Goal: Task Accomplishment & Management: Manage account settings

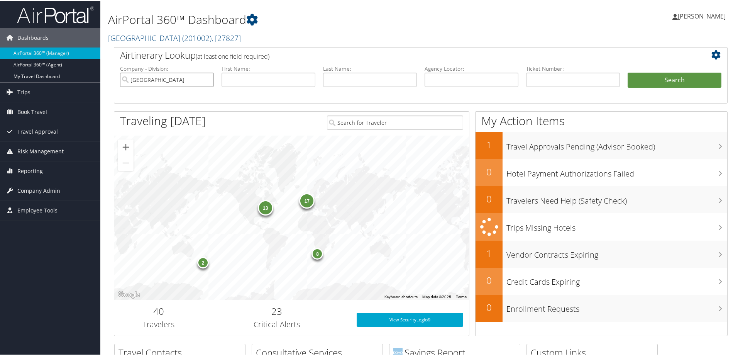
click at [194, 77] on input "Colgate University" at bounding box center [167, 79] width 94 height 14
click at [571, 78] on input "text" at bounding box center [573, 79] width 94 height 14
type input "0167308999715"
click at [628, 72] on button "Search" at bounding box center [675, 79] width 94 height 15
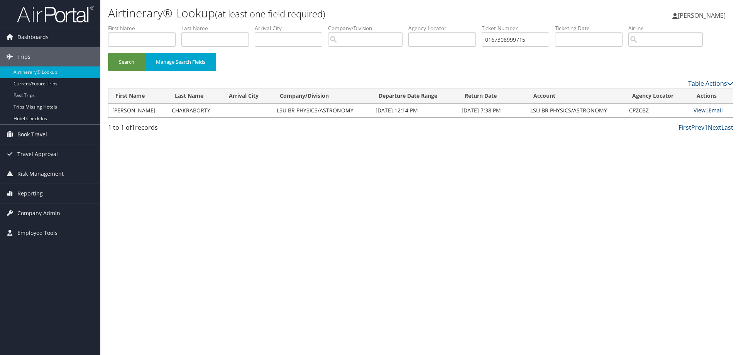
click at [700, 112] on link "View" at bounding box center [700, 110] width 12 height 7
click at [32, 194] on span "Reporting" at bounding box center [29, 193] width 25 height 19
click at [28, 270] on span "Company Admin" at bounding box center [38, 270] width 43 height 19
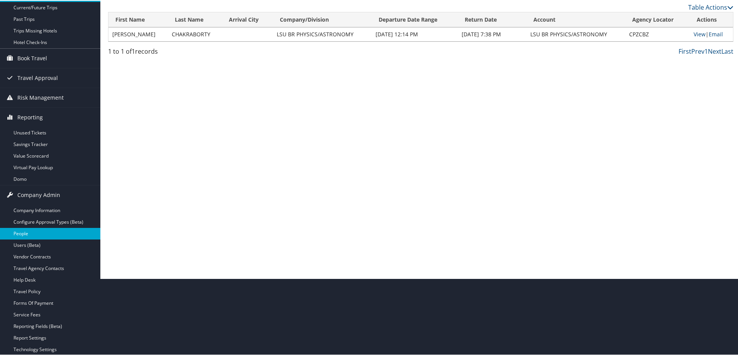
scroll to position [77, 0]
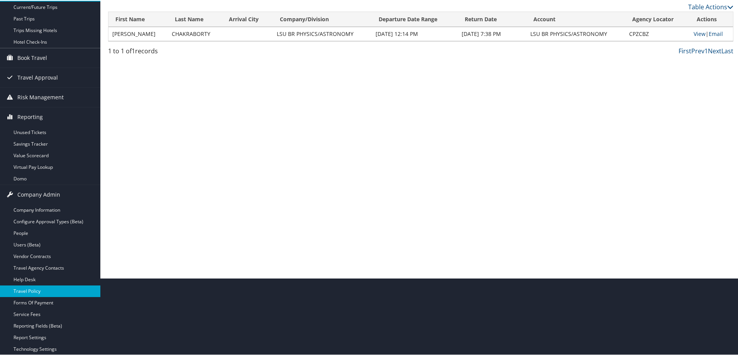
click at [30, 289] on link "Travel Policy" at bounding box center [50, 291] width 100 height 12
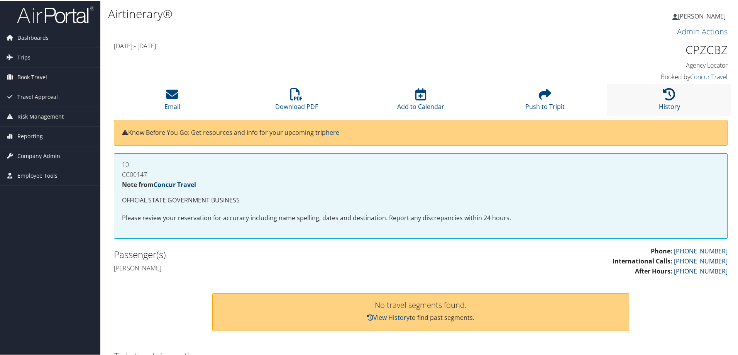
click at [667, 94] on icon at bounding box center [669, 93] width 12 height 12
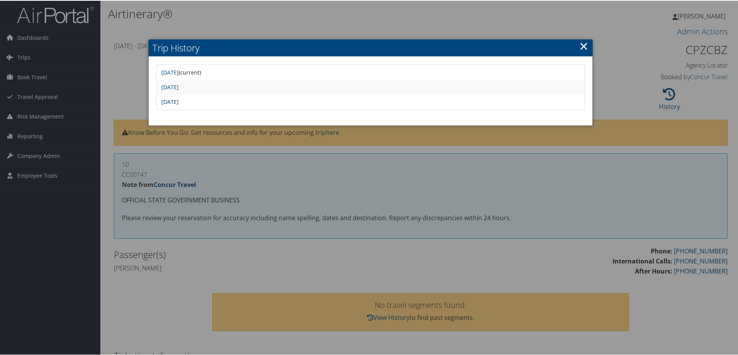
click at [179, 102] on link "Tue Jul 1 15:28:52 MDT 2025" at bounding box center [169, 100] width 17 height 7
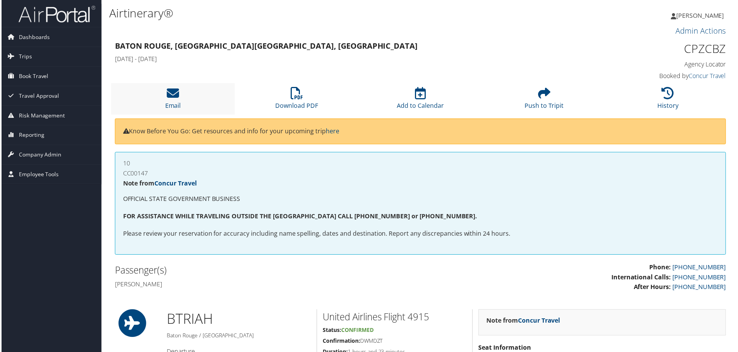
click at [181, 95] on li "Email" at bounding box center [172, 98] width 124 height 31
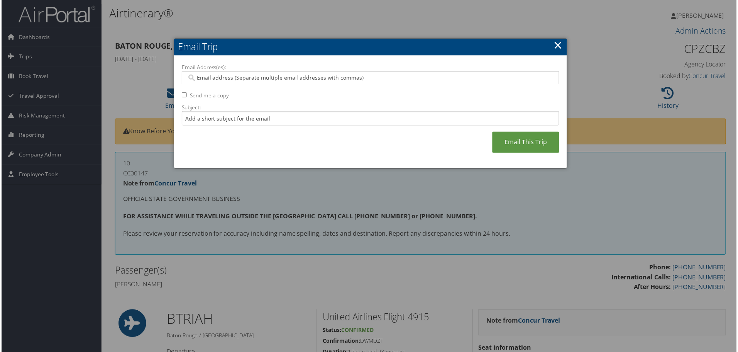
click at [214, 79] on input "Email Address(es):" at bounding box center [370, 78] width 369 height 8
type input "r"
click at [557, 46] on link "×" at bounding box center [559, 44] width 9 height 15
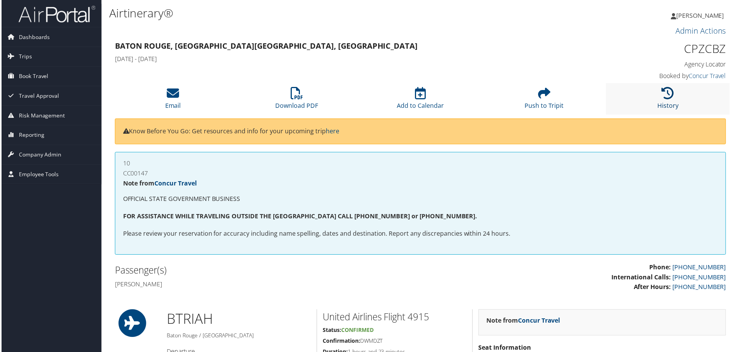
click at [665, 95] on icon at bounding box center [669, 93] width 12 height 12
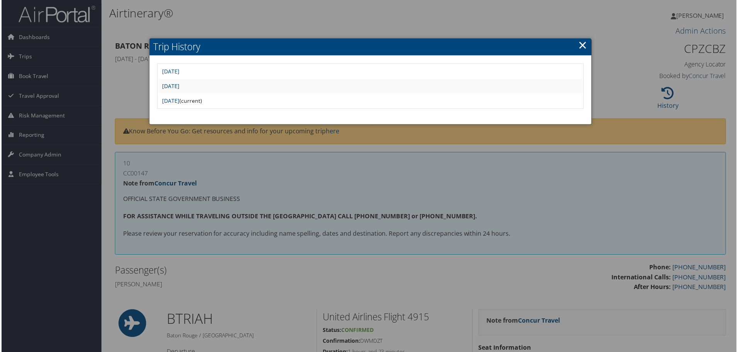
click at [179, 90] on link "[DATE]" at bounding box center [169, 86] width 17 height 7
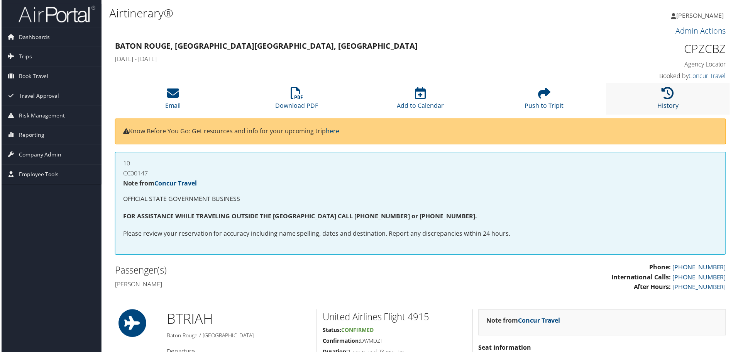
click at [667, 96] on icon at bounding box center [669, 93] width 12 height 12
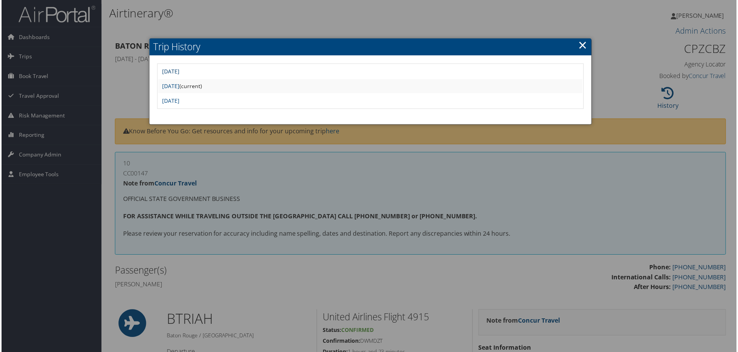
click at [179, 71] on link "[DATE]" at bounding box center [169, 71] width 17 height 7
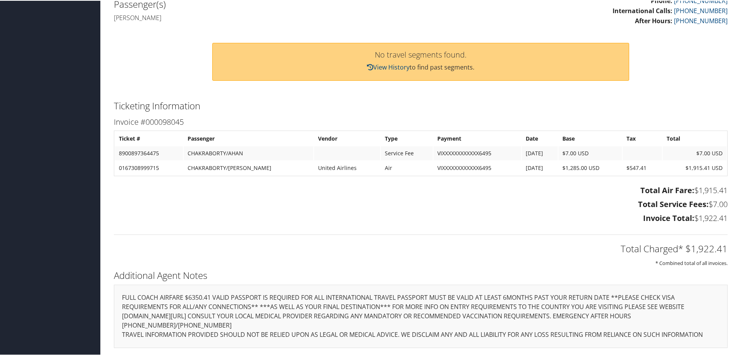
scroll to position [19, 0]
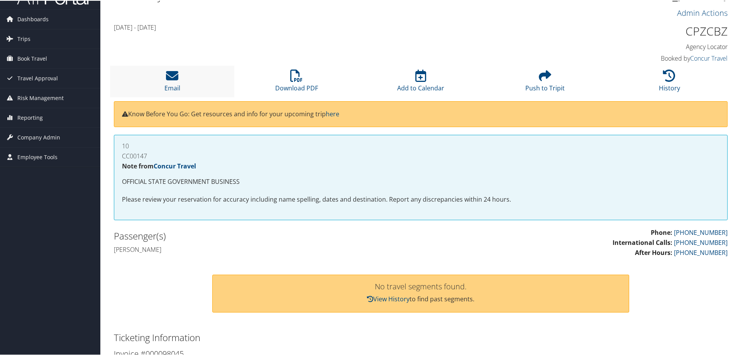
click at [180, 77] on li "Email" at bounding box center [172, 80] width 124 height 31
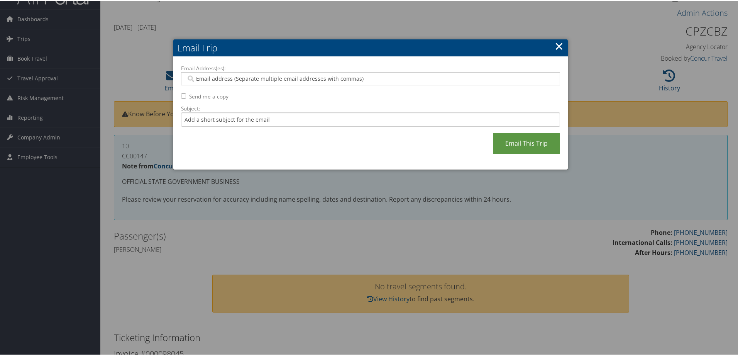
click at [206, 78] on input "Email Address(es):" at bounding box center [370, 78] width 369 height 8
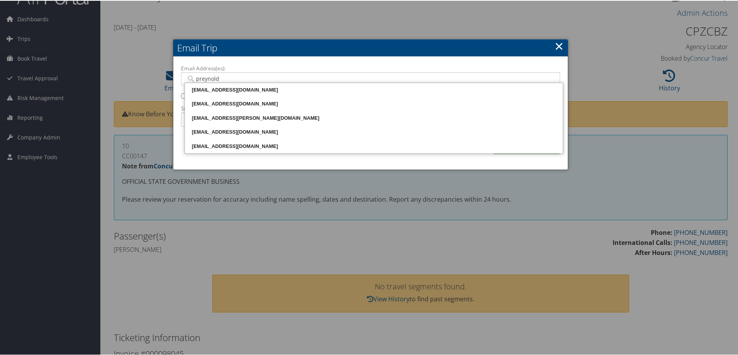
type input "preynolds"
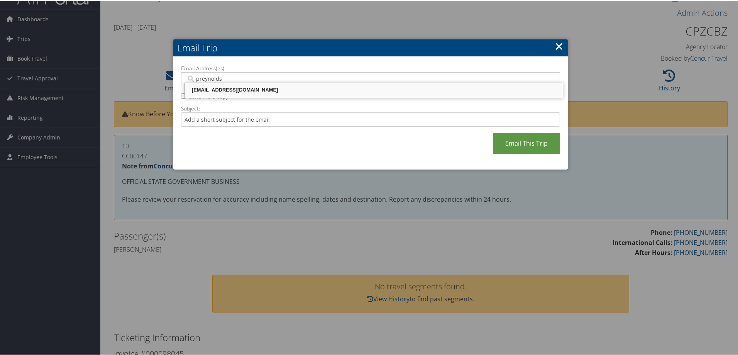
click at [203, 88] on div "preynolds@lsu.edu" at bounding box center [374, 89] width 376 height 8
type input "preynolds@lsu.edu"
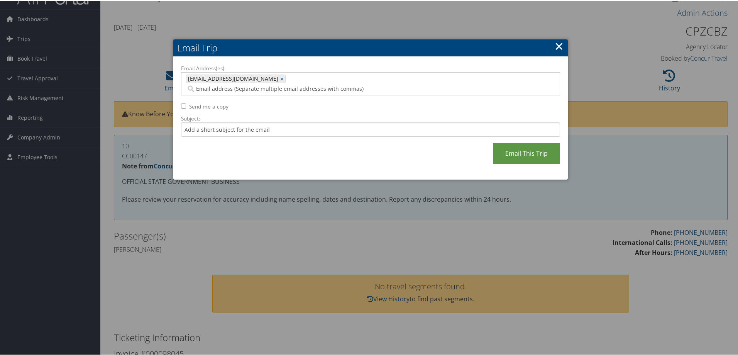
click at [181, 103] on input "Send me a copy" at bounding box center [183, 105] width 5 height 5
checkbox input "true"
click at [513, 146] on link "Email This Trip" at bounding box center [526, 152] width 67 height 21
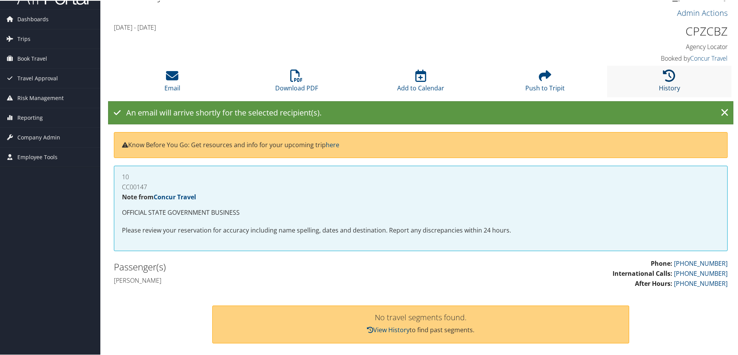
click at [664, 76] on icon at bounding box center [669, 75] width 12 height 12
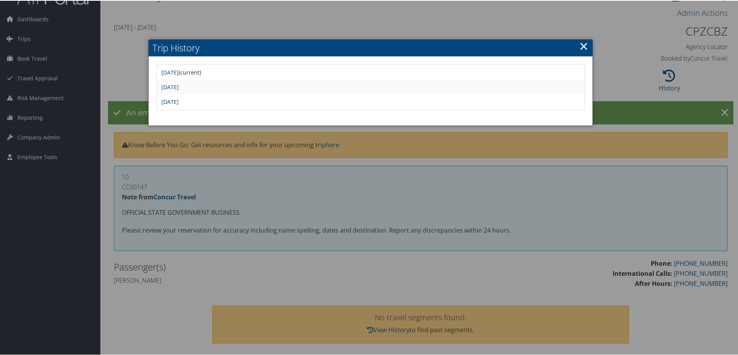
click at [179, 100] on link "Tue Jul 1 15:28:52 MDT 2025" at bounding box center [169, 100] width 17 height 7
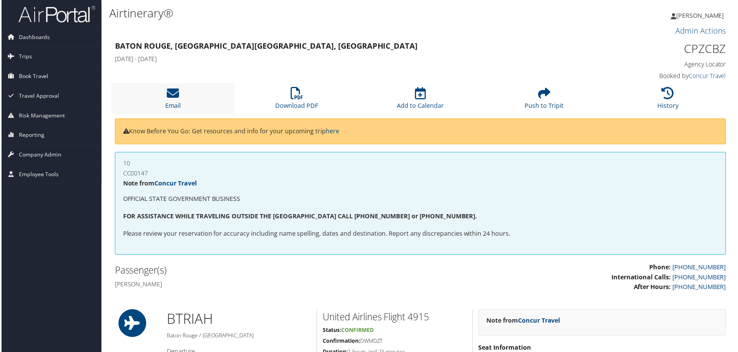
click at [176, 100] on li "Email" at bounding box center [172, 98] width 124 height 31
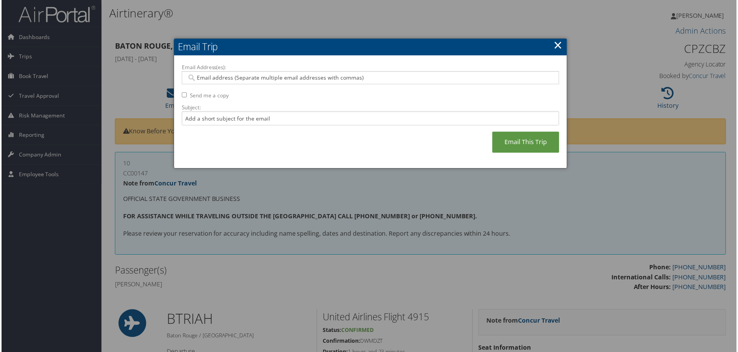
click at [229, 79] on input "Email Address(es):" at bounding box center [370, 78] width 369 height 8
type input "preynolds"
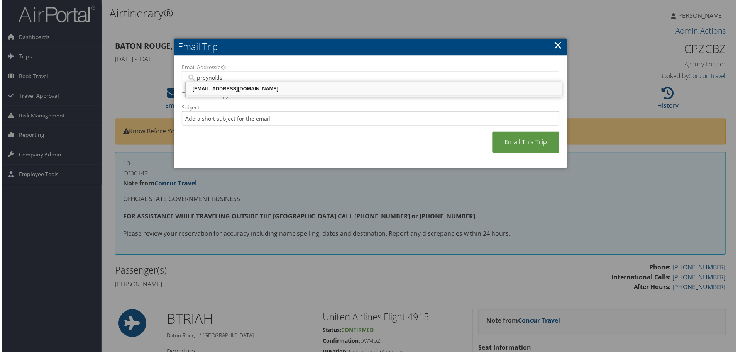
click at [228, 92] on div "preynolds@lsu.edu" at bounding box center [374, 89] width 376 height 8
type input "preynolds@lsu.edu"
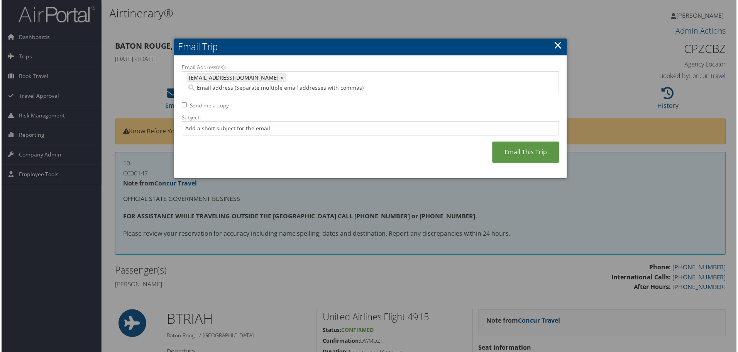
click at [181, 103] on input "Send me a copy" at bounding box center [183, 105] width 5 height 5
checkbox input "true"
click at [514, 146] on link "Email This Trip" at bounding box center [526, 152] width 67 height 21
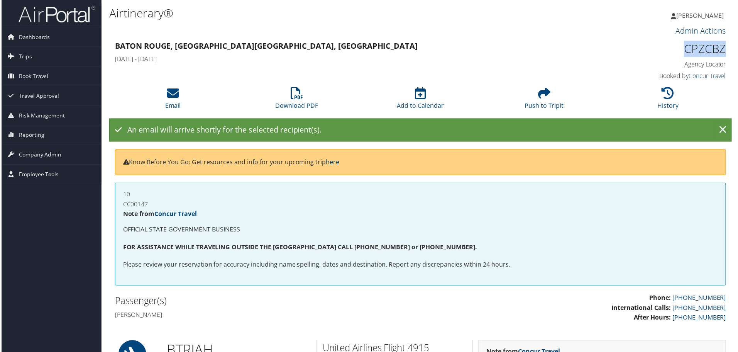
drag, startPoint x: 682, startPoint y: 47, endPoint x: 722, endPoint y: 46, distance: 40.6
click at [722, 46] on h1 "CPZCBZ" at bounding box center [655, 49] width 145 height 16
copy h1 "CPZCBZ"
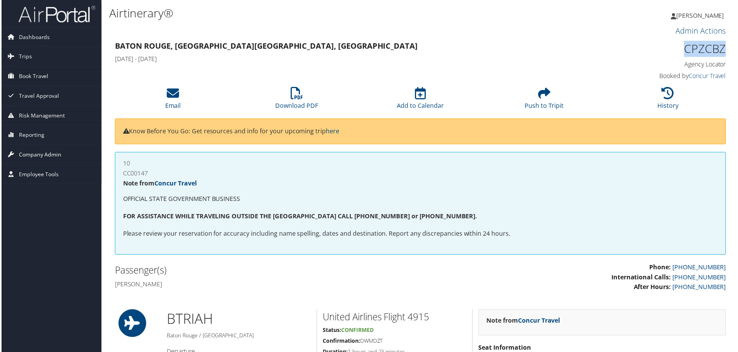
click at [38, 156] on span "Company Admin" at bounding box center [38, 155] width 43 height 19
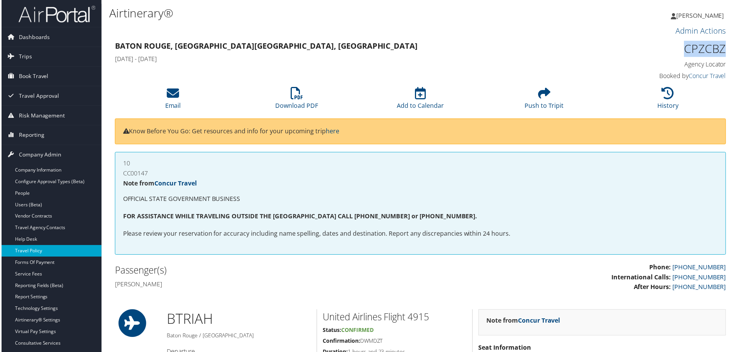
click at [21, 249] on link "Travel Policy" at bounding box center [50, 252] width 100 height 12
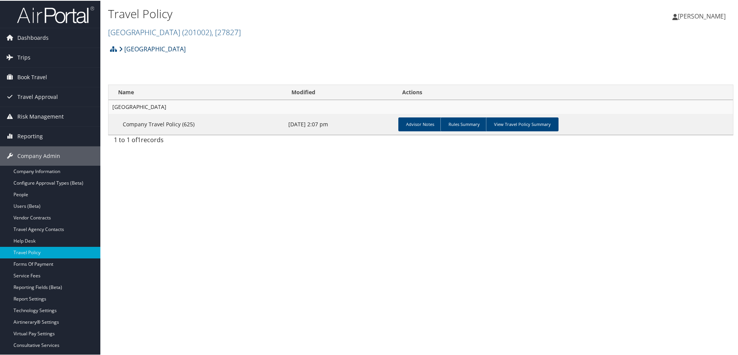
click at [170, 51] on link "Colgate University" at bounding box center [152, 48] width 67 height 15
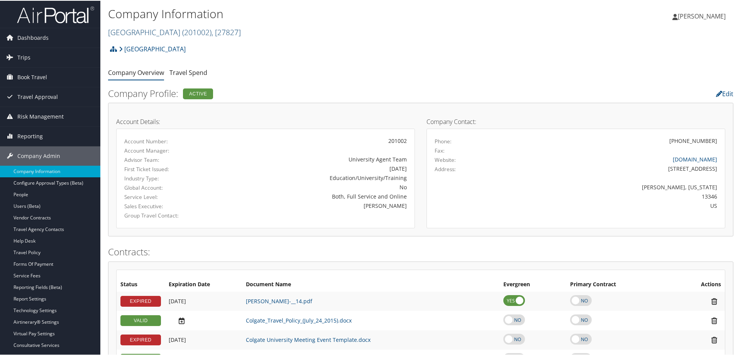
click at [232, 33] on span ", [ 27827 ]" at bounding box center [226, 31] width 29 height 10
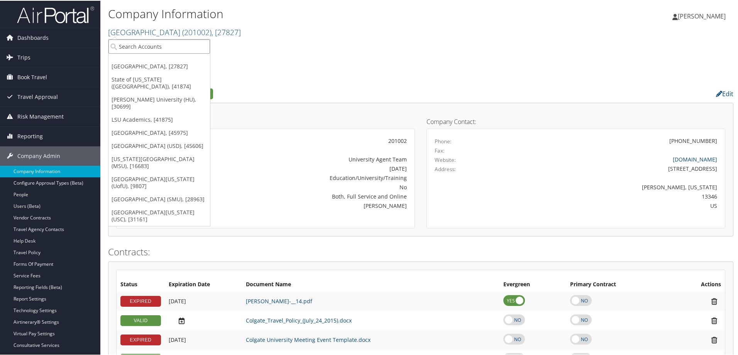
click at [163, 44] on input "search" at bounding box center [159, 46] width 102 height 14
type input "temple"
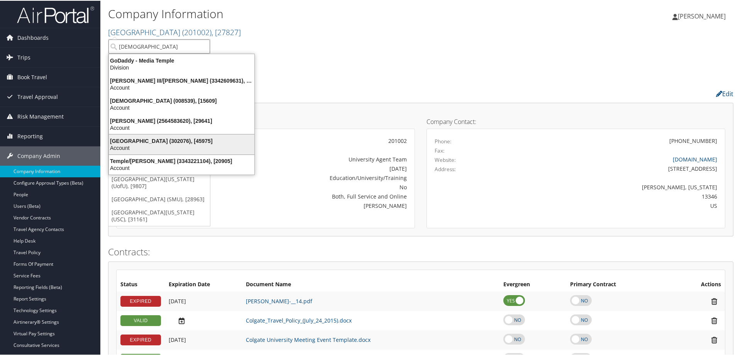
click at [157, 143] on div "Temple University (302076), [45975]" at bounding box center [181, 140] width 155 height 7
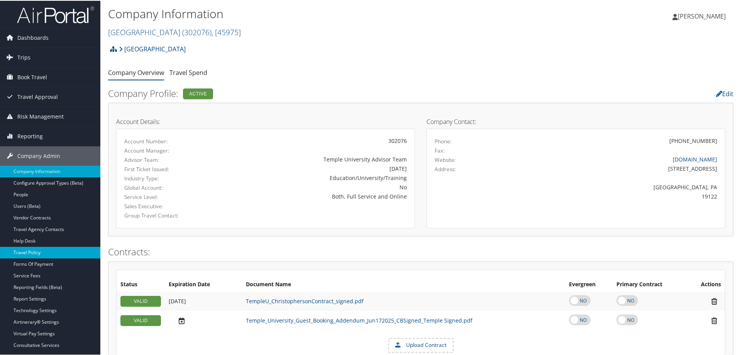
click at [27, 246] on link "Travel Policy" at bounding box center [50, 252] width 100 height 12
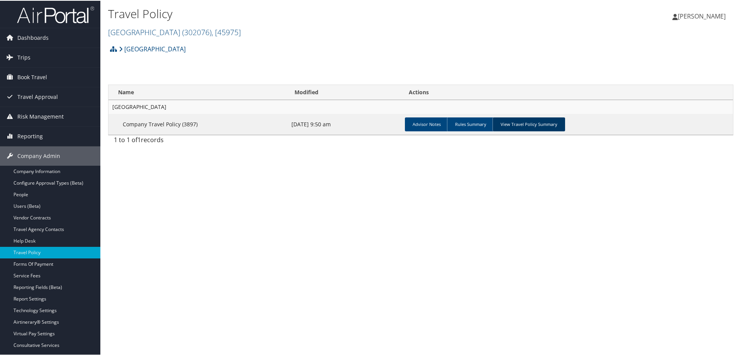
click at [521, 122] on link "View Travel Policy Summary" at bounding box center [529, 124] width 73 height 14
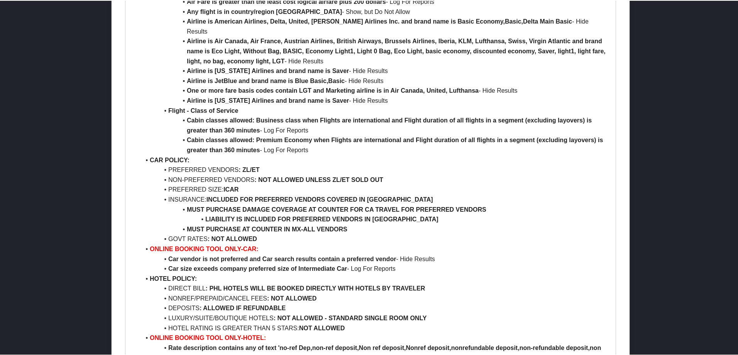
scroll to position [579, 0]
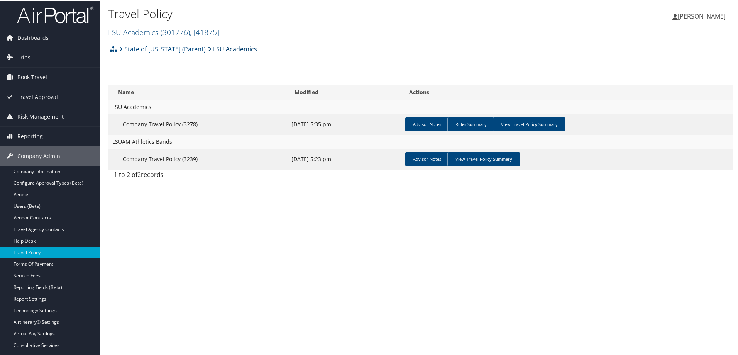
click at [226, 47] on link "LSU Academics" at bounding box center [232, 48] width 49 height 15
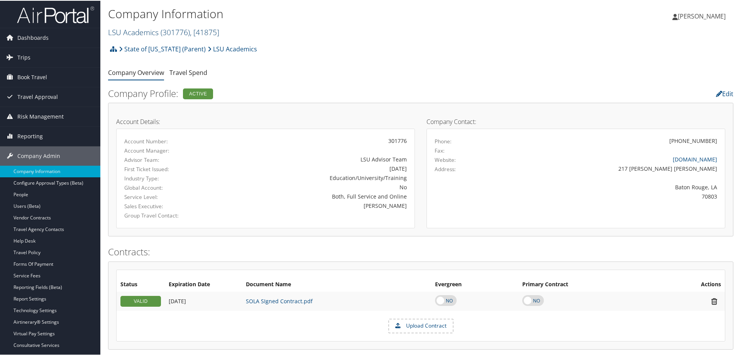
click at [216, 29] on span ", [ 41875 ]" at bounding box center [204, 31] width 29 height 10
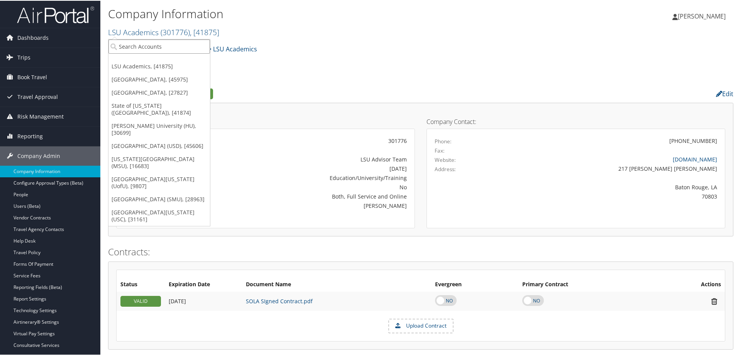
click at [190, 47] on input "search" at bounding box center [159, 46] width 102 height 14
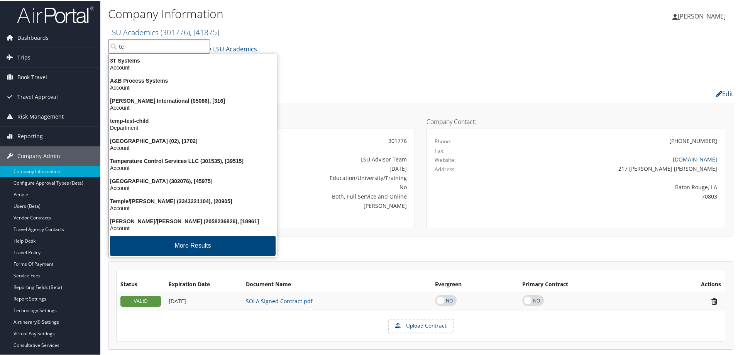
type input "t"
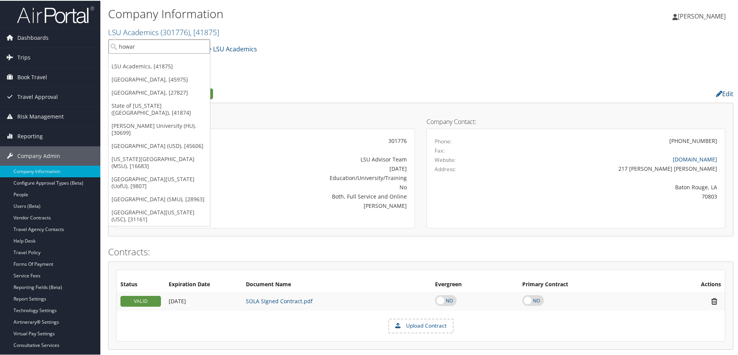
type input "howard"
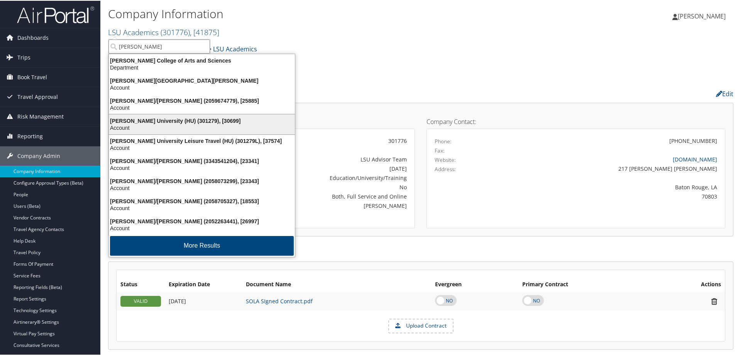
click at [176, 119] on div "Howard University (HU) (301279), [30699]" at bounding box center [201, 120] width 195 height 7
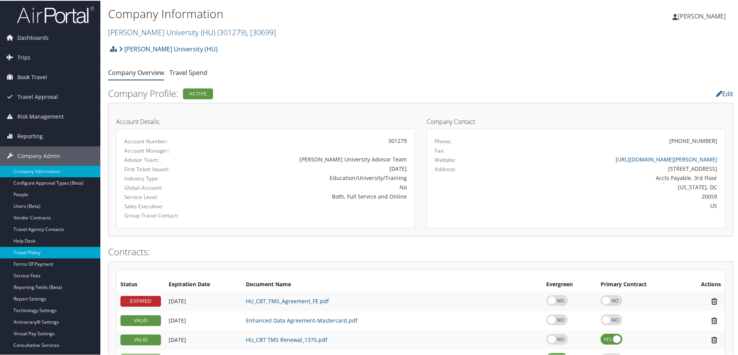
click at [44, 256] on link "Travel Policy" at bounding box center [50, 252] width 100 height 12
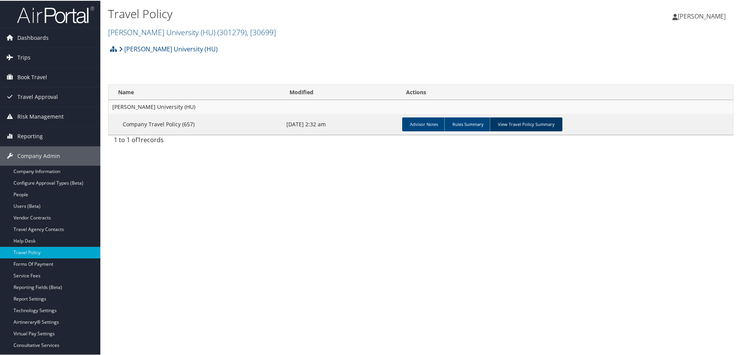
click at [520, 122] on link "View Travel Policy Summary" at bounding box center [526, 124] width 73 height 14
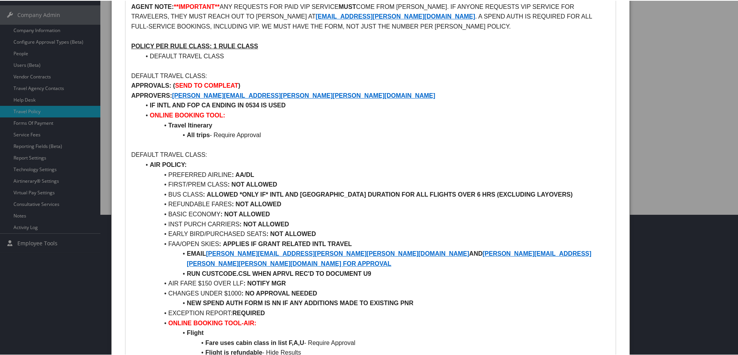
scroll to position [154, 0]
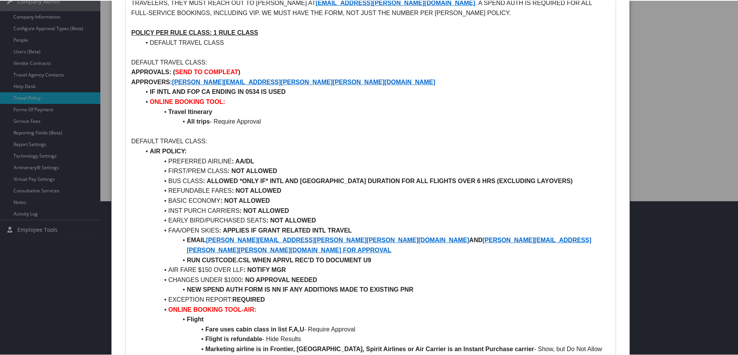
click at [32, 190] on div at bounding box center [370, 177] width 741 height 355
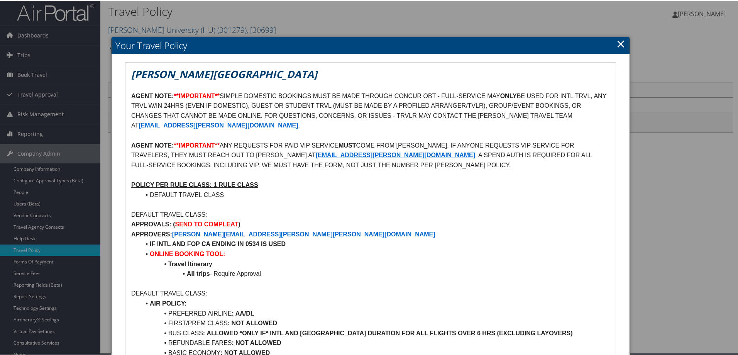
scroll to position [0, 0]
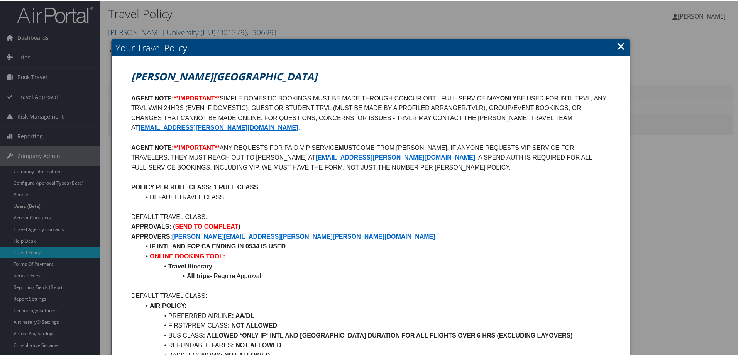
click at [619, 39] on link "×" at bounding box center [621, 44] width 9 height 15
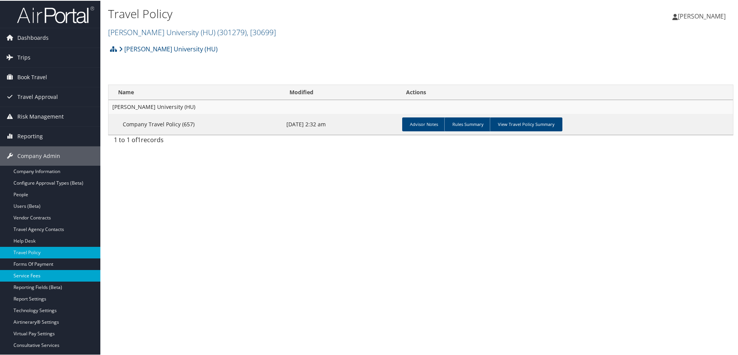
click at [31, 275] on link "Service Fees" at bounding box center [50, 275] width 100 height 12
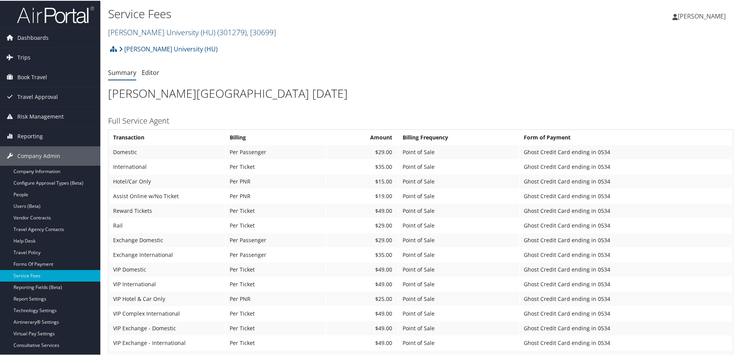
click at [247, 31] on span ", [ 30699 ]" at bounding box center [261, 31] width 29 height 10
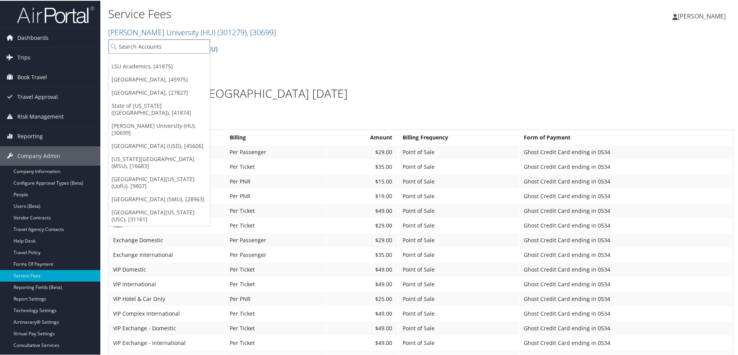
click at [180, 50] on input "search" at bounding box center [159, 46] width 102 height 14
type input "temple"
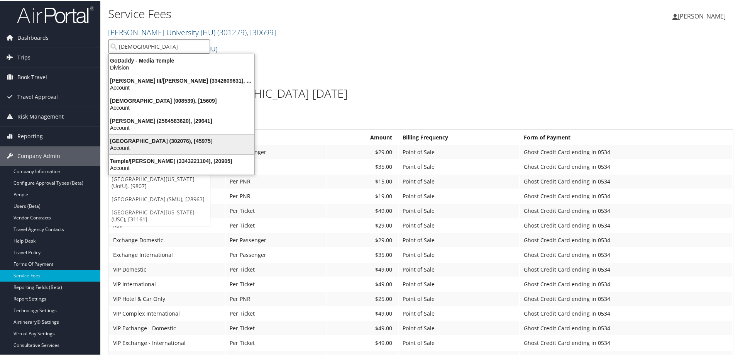
click at [158, 137] on div "Temple University (302076), [45975]" at bounding box center [181, 140] width 155 height 7
